Goal: Task Accomplishment & Management: Manage account settings

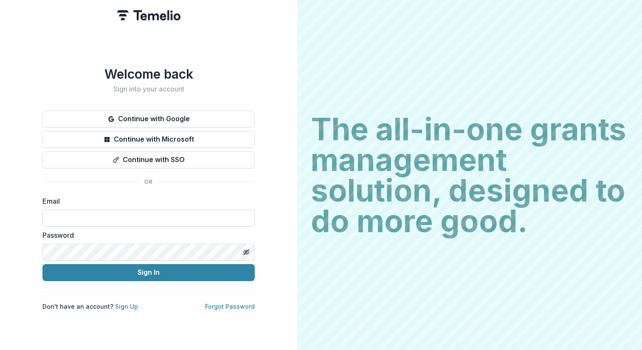
click at [138, 221] on input at bounding box center [148, 217] width 212 height 17
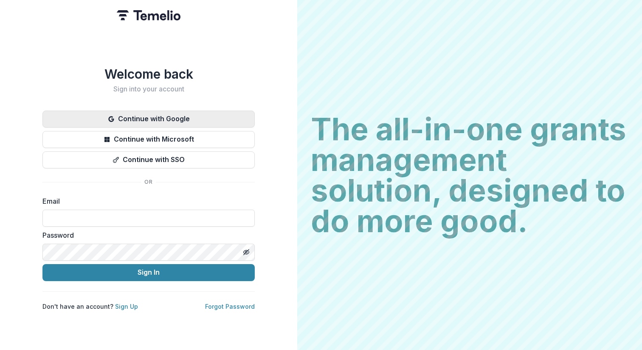
click at [172, 116] on button "Continue with Google" at bounding box center [148, 118] width 212 height 17
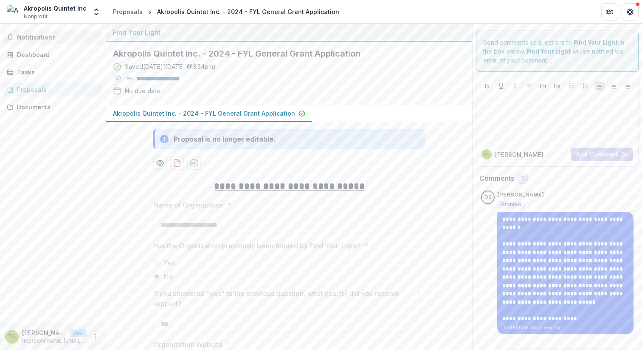
click at [63, 40] on span "Notifications" at bounding box center [58, 37] width 82 height 7
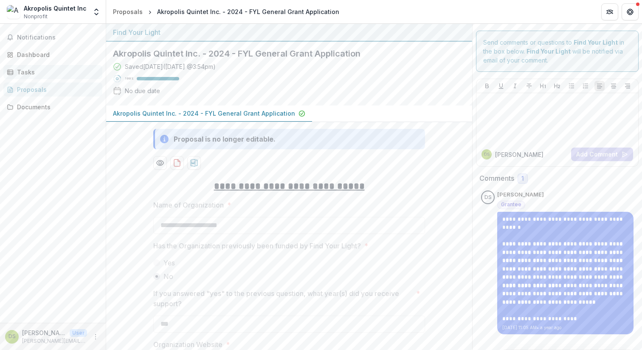
click at [71, 73] on div "Tasks" at bounding box center [56, 72] width 79 height 9
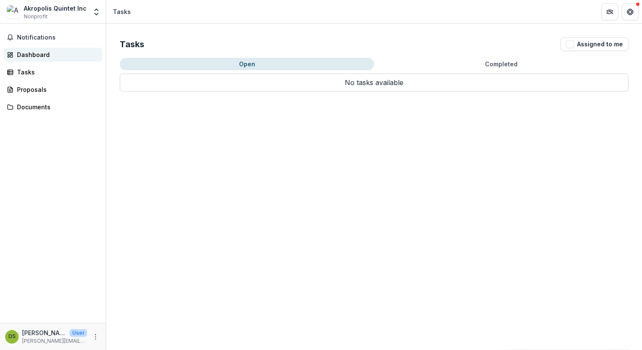
click at [73, 53] on div "Dashboard" at bounding box center [56, 54] width 79 height 9
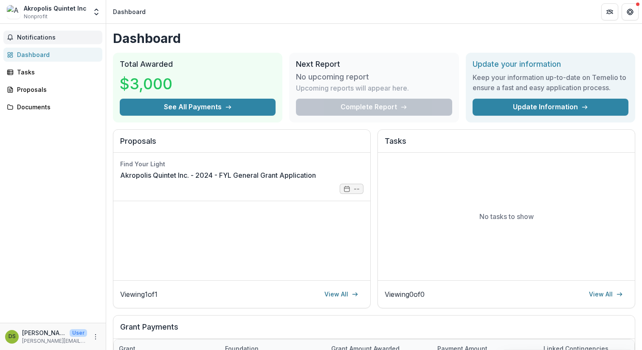
click at [66, 36] on span "Notifications" at bounding box center [58, 37] width 82 height 7
click at [42, 78] on link "Tasks" at bounding box center [52, 72] width 99 height 14
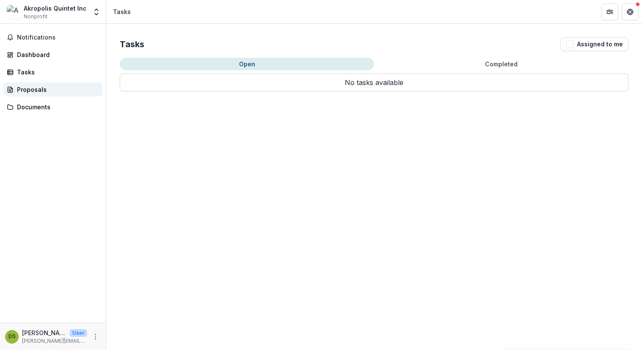
click at [39, 90] on div "Proposals" at bounding box center [56, 89] width 79 height 9
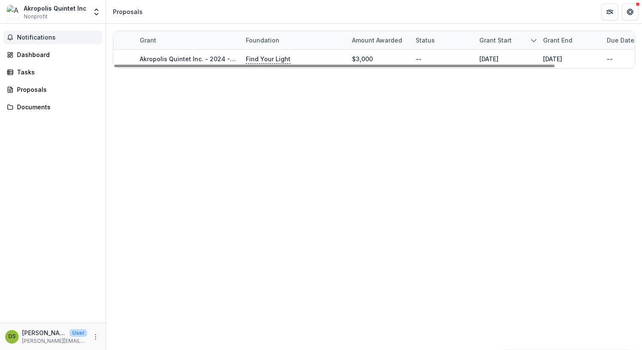
click at [33, 37] on span "Notifications" at bounding box center [58, 37] width 82 height 7
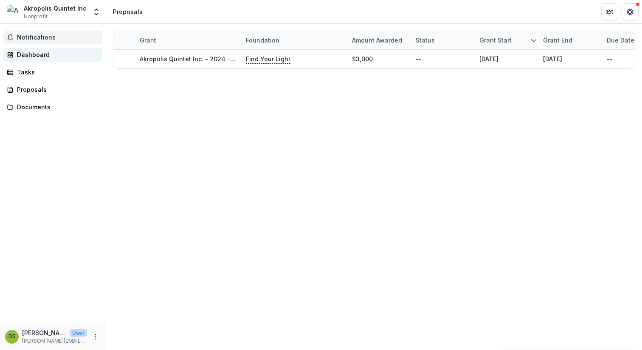
click at [35, 53] on div "Dashboard" at bounding box center [56, 54] width 79 height 9
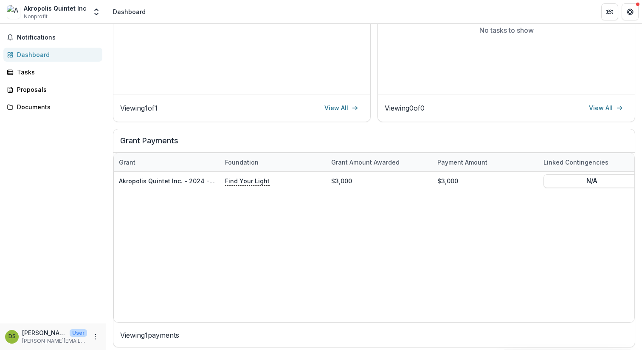
scroll to position [190, 0]
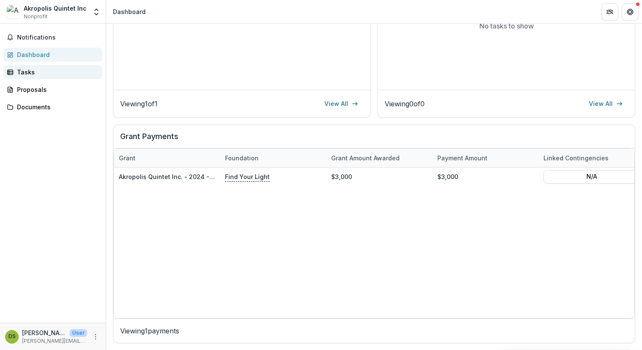
click at [25, 73] on div "Tasks" at bounding box center [56, 72] width 79 height 9
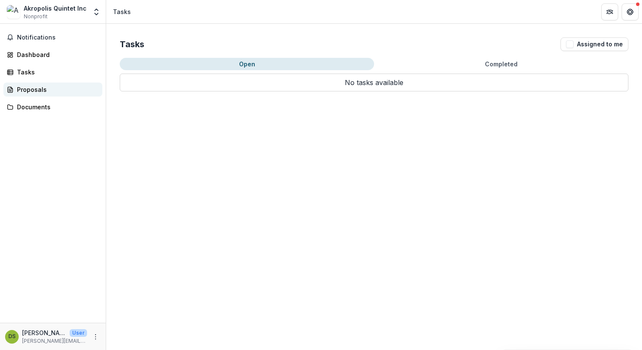
click at [54, 92] on div "Proposals" at bounding box center [56, 89] width 79 height 9
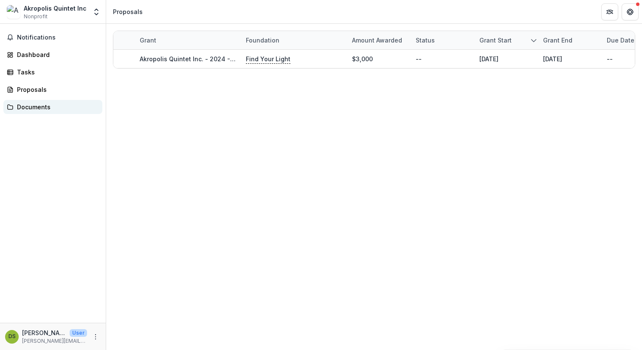
click at [51, 102] on div "Documents" at bounding box center [56, 106] width 79 height 9
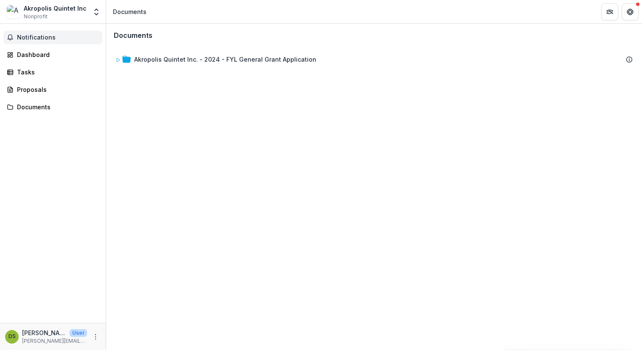
click at [52, 36] on span "Notifications" at bounding box center [58, 37] width 82 height 7
click at [62, 6] on div "Akropolis Quintet Inc" at bounding box center [55, 8] width 63 height 9
click at [56, 39] on span "Notifications" at bounding box center [58, 37] width 82 height 7
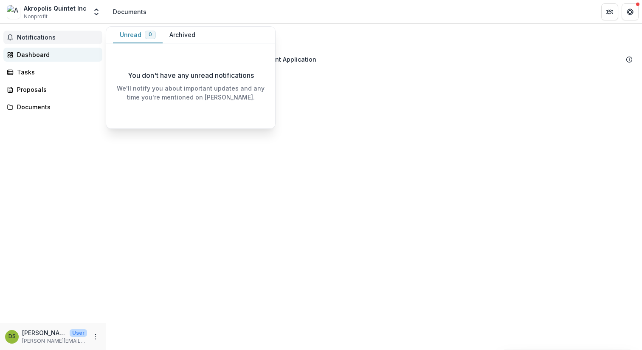
click at [48, 57] on div "Dashboard" at bounding box center [56, 54] width 79 height 9
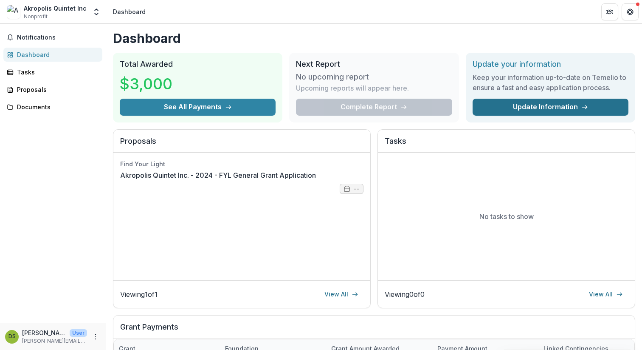
click at [515, 107] on link "Update Information" at bounding box center [551, 107] width 156 height 17
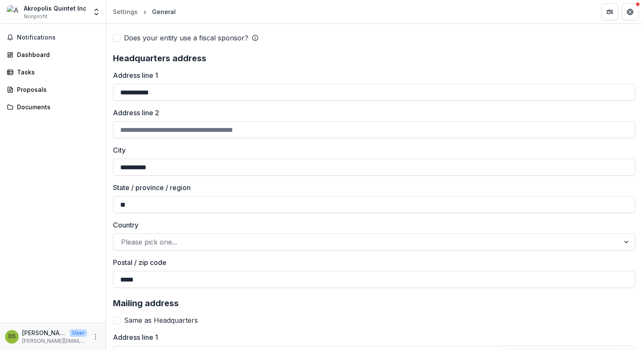
scroll to position [668, 0]
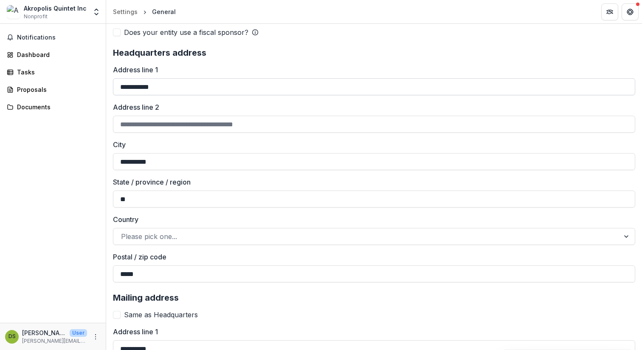
click at [139, 88] on input "**********" at bounding box center [374, 86] width 522 height 17
type input "**********"
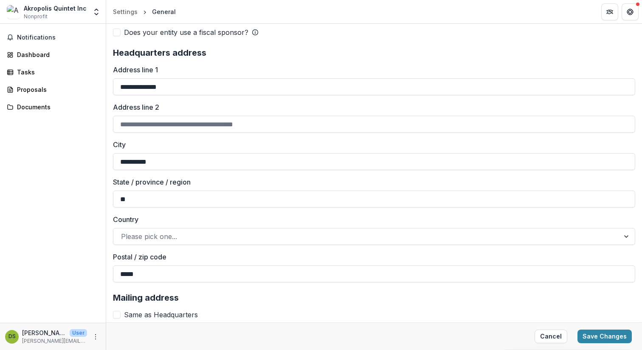
type input "**********"
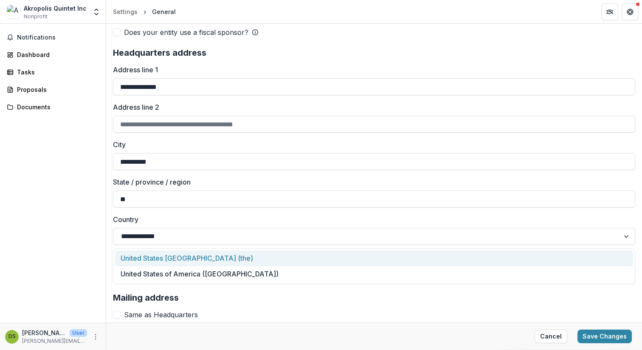
click at [106, 166] on div "**********" at bounding box center [374, 78] width 536 height 1413
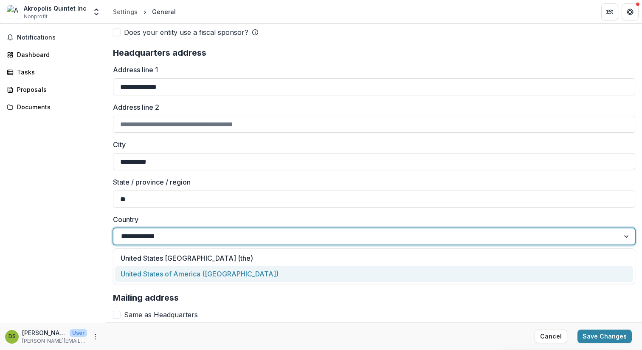
click at [164, 269] on div "United States of America ([GEOGRAPHIC_DATA])" at bounding box center [374, 274] width 518 height 16
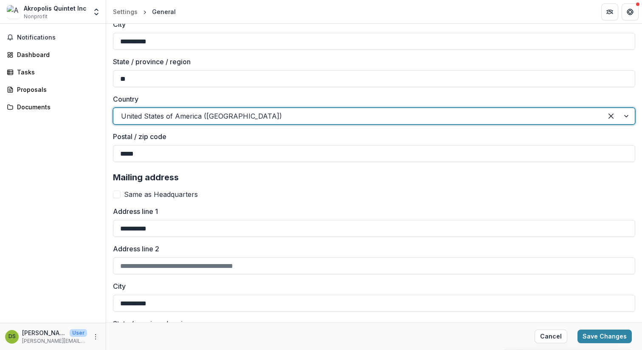
scroll to position [789, 0]
click at [121, 195] on label "Same as Headquarters" at bounding box center [374, 194] width 522 height 10
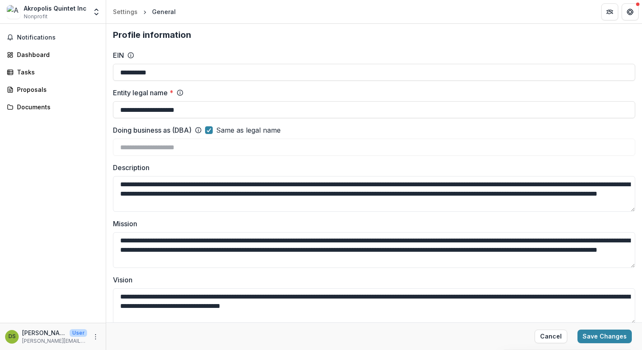
scroll to position [0, 0]
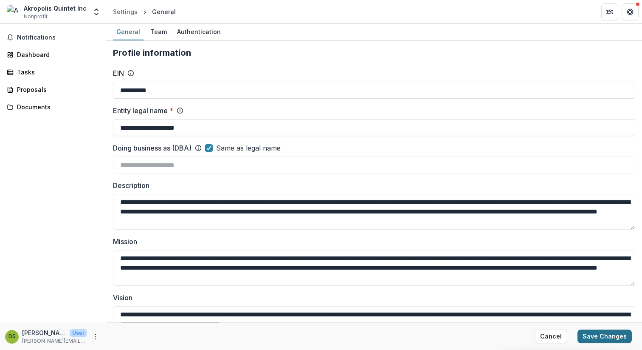
click at [606, 333] on button "Save Changes" at bounding box center [605, 336] width 54 height 14
type input "**********"
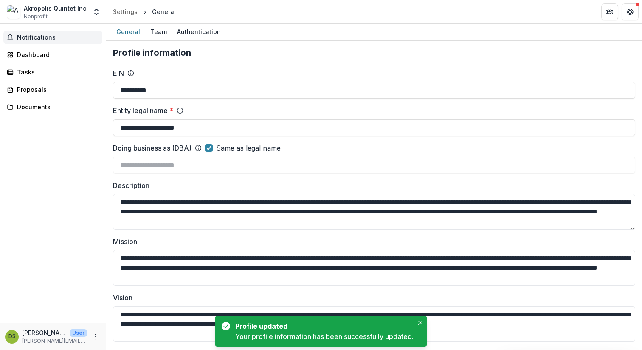
click at [27, 40] on span "Notifications" at bounding box center [58, 37] width 82 height 7
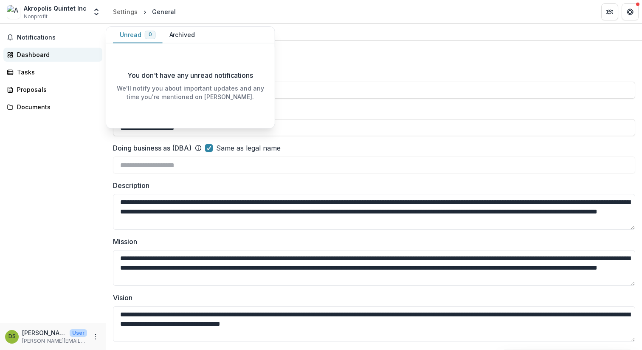
click at [34, 57] on div "Dashboard" at bounding box center [56, 54] width 79 height 9
